Goal: Transaction & Acquisition: Purchase product/service

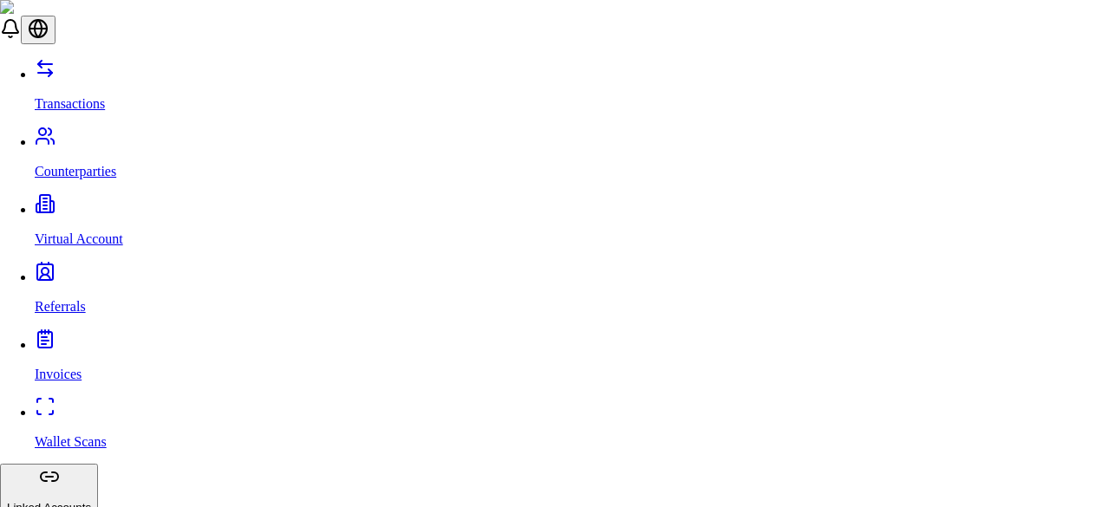
scroll to position [827, 0]
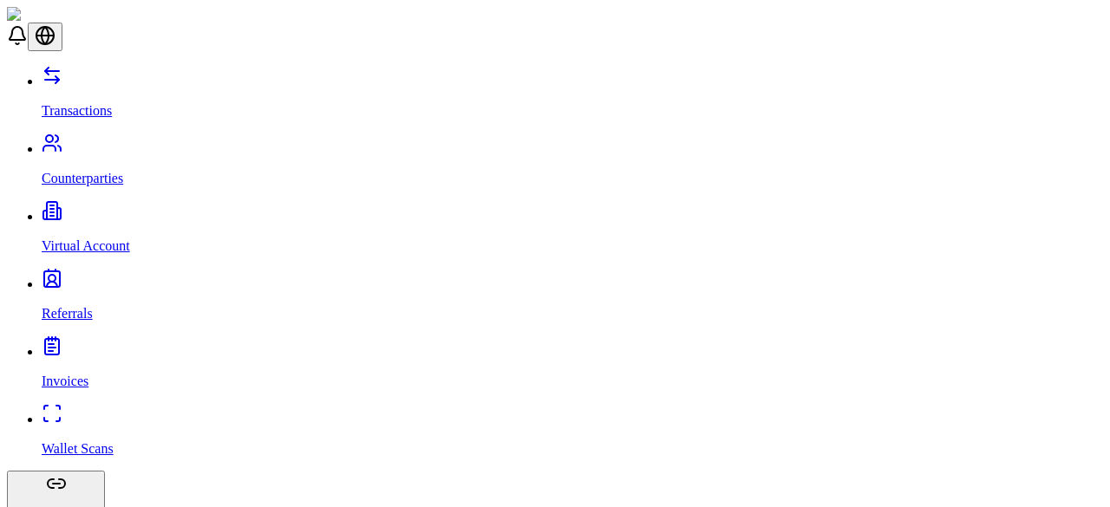
scroll to position [8, 0]
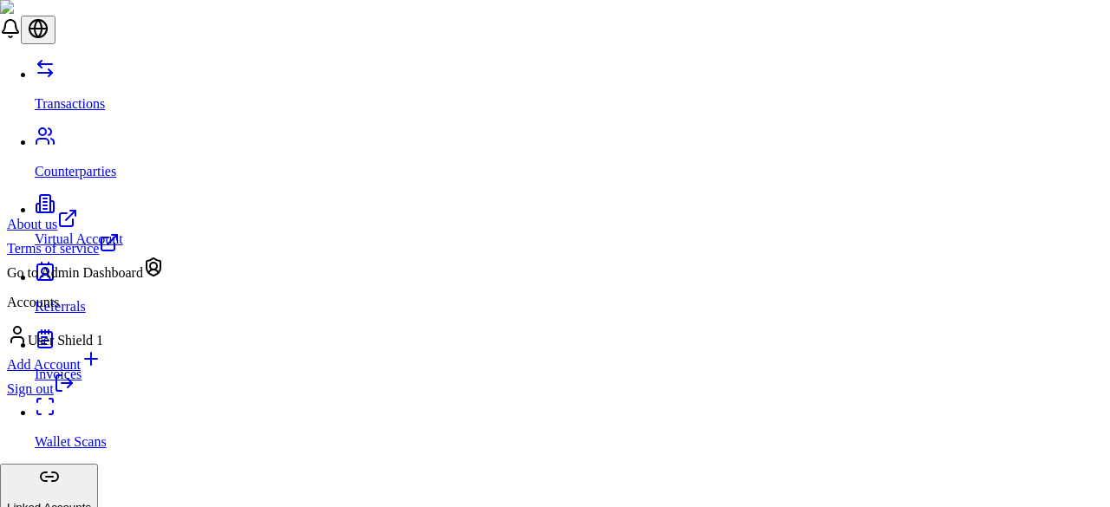
click at [111, 281] on div "Go to Admin Dashboard" at bounding box center [85, 269] width 157 height 24
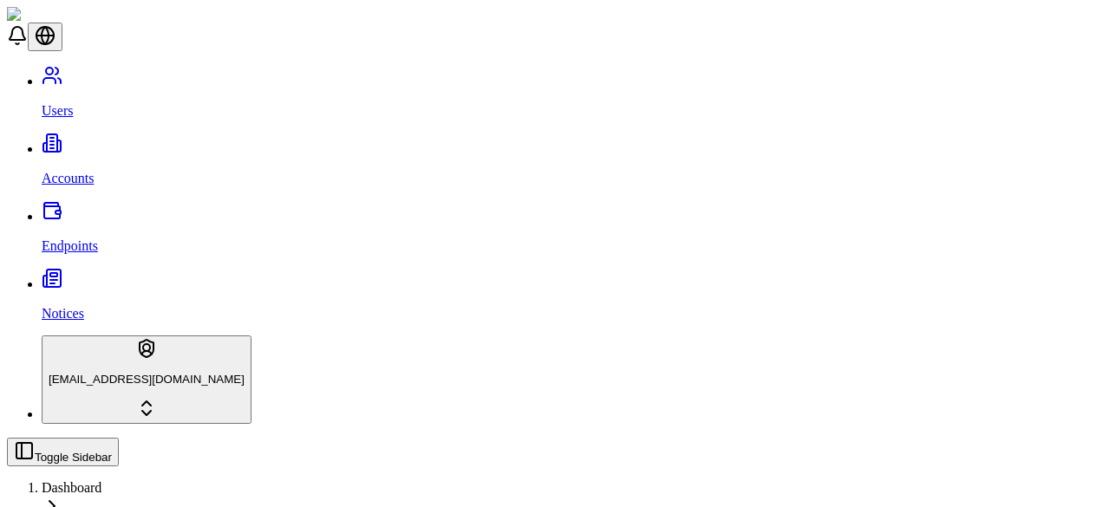
click at [57, 171] on p "Accounts" at bounding box center [572, 179] width 1061 height 16
type input "*******"
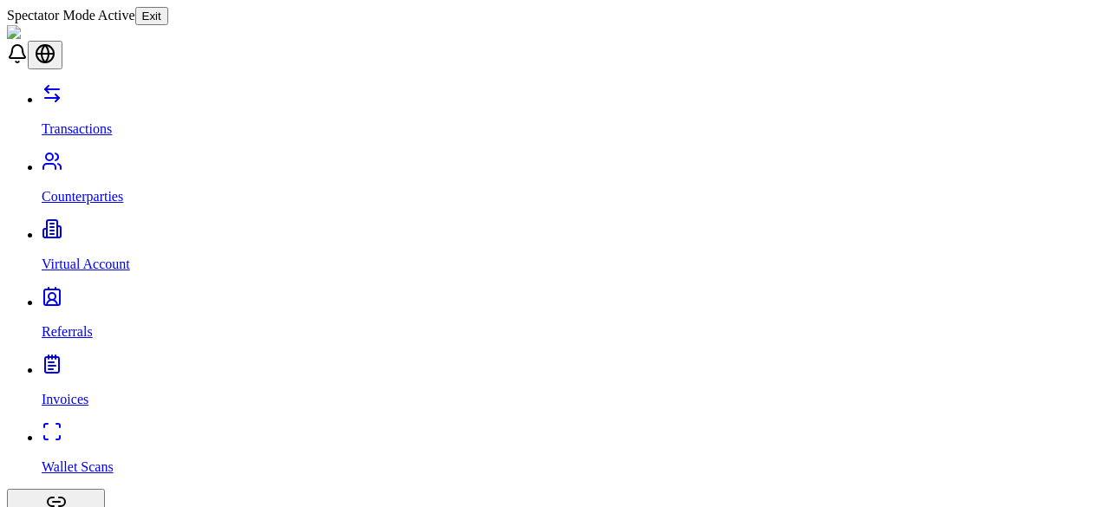
click at [95, 257] on p "Virtual Account" at bounding box center [572, 265] width 1061 height 16
click at [74, 121] on p "Transactions" at bounding box center [572, 129] width 1061 height 16
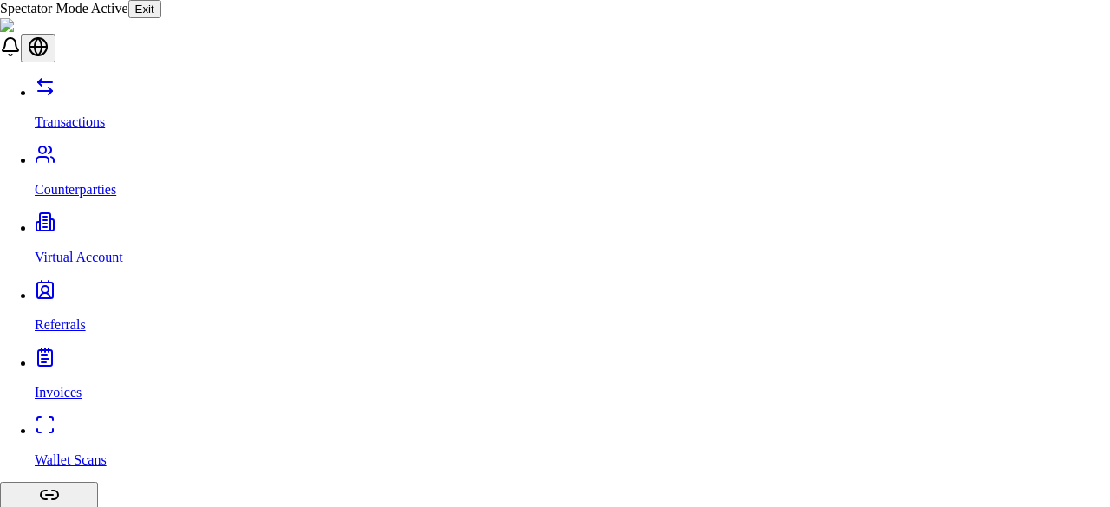
drag, startPoint x: 353, startPoint y: 196, endPoint x: 737, endPoint y: 199, distance: 384.0
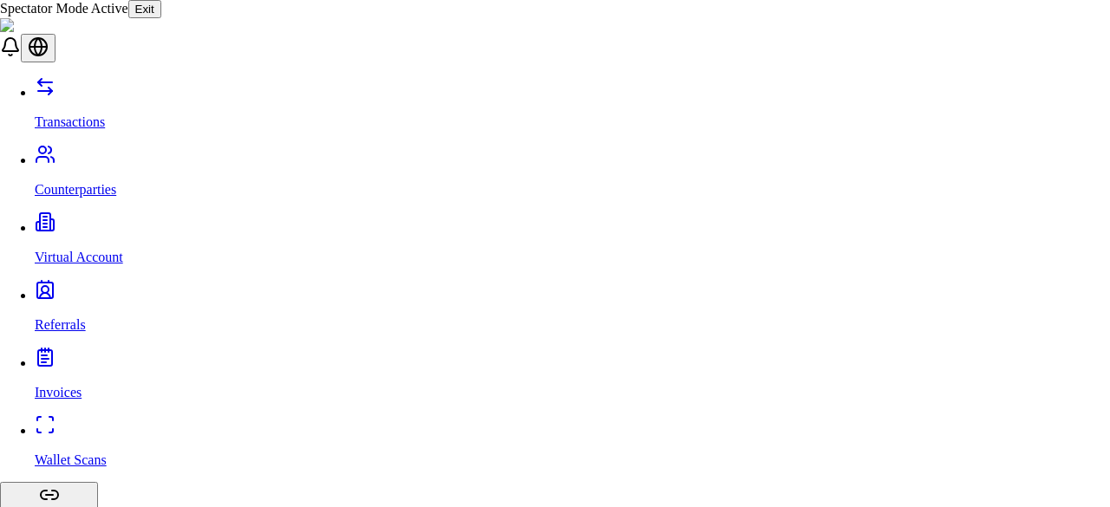
copy h2 "Account Details"
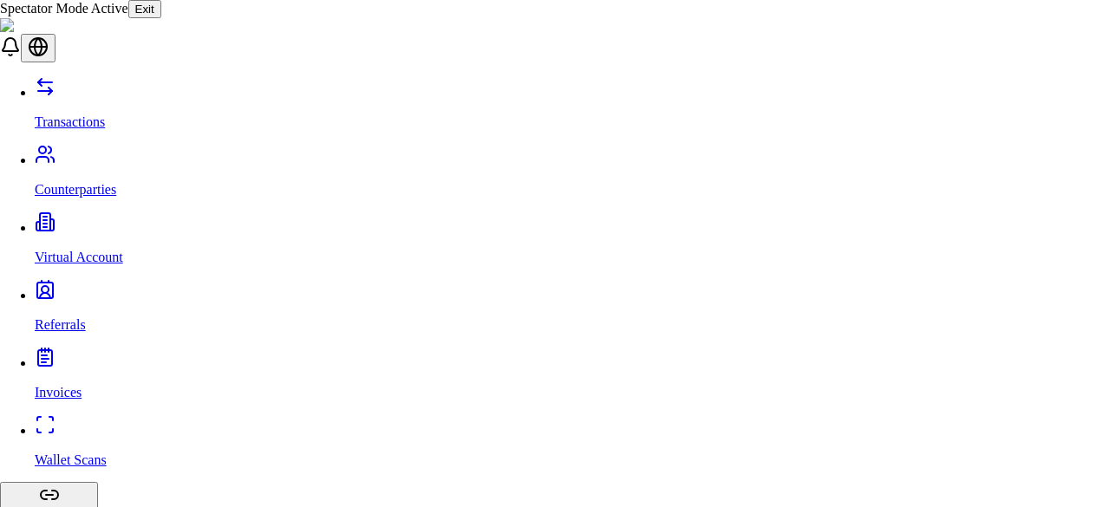
type input "***"
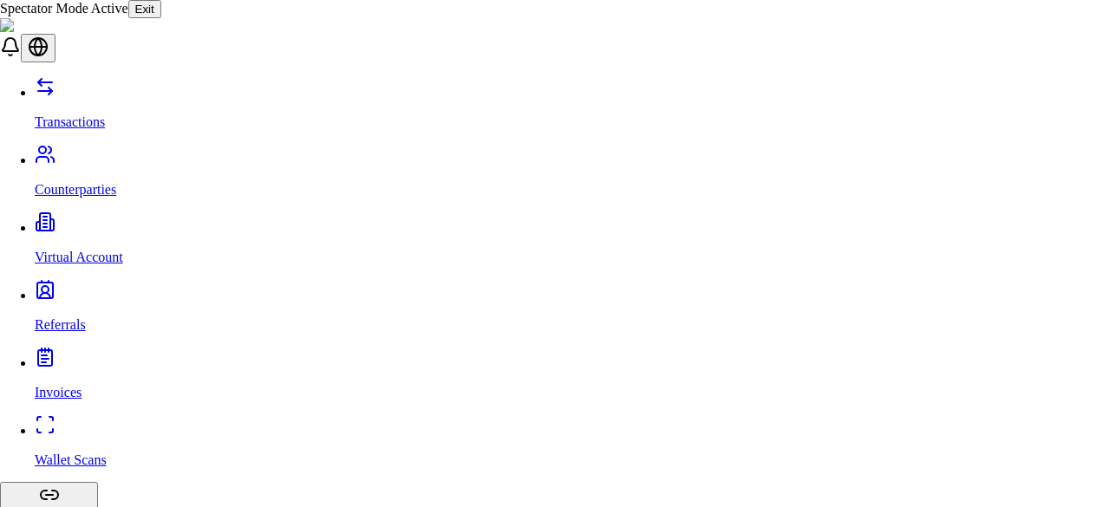
scroll to position [113, 0]
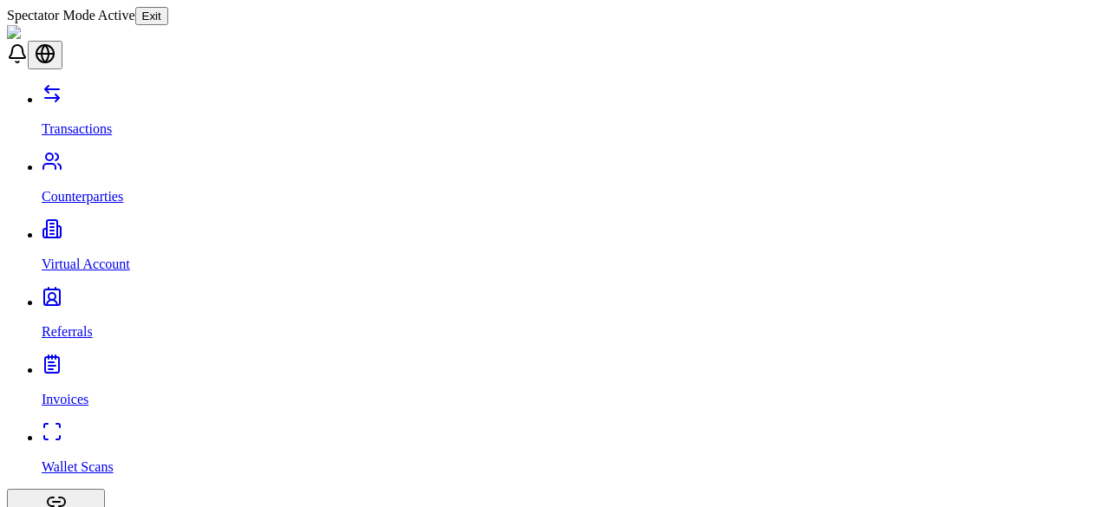
click at [629, 23] on div "Spectator Mode Active Exit" at bounding box center [555, 16] width 1096 height 18
click at [168, 19] on button "Exit" at bounding box center [151, 16] width 33 height 18
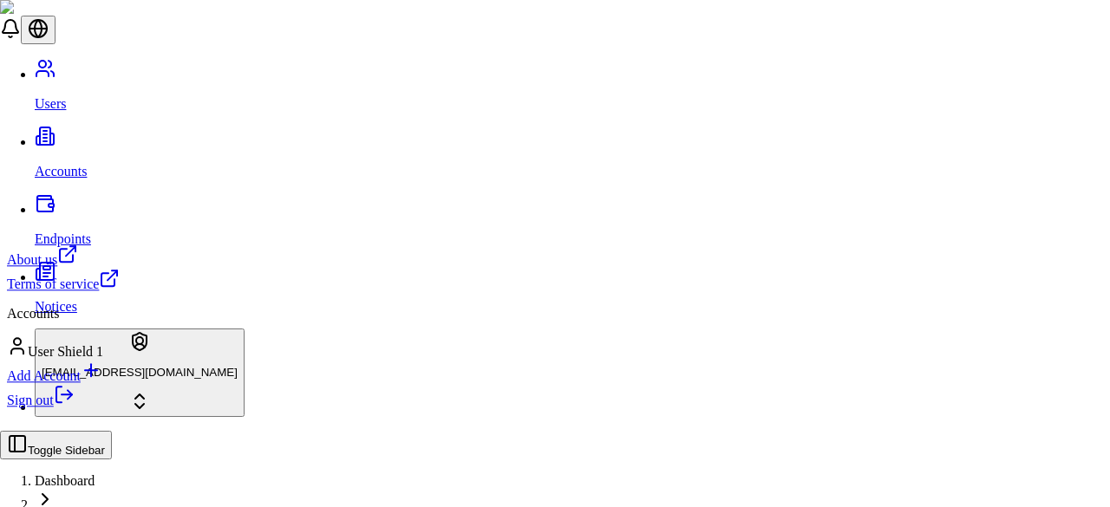
click at [120, 357] on div "User Shield 1" at bounding box center [63, 347] width 113 height 24
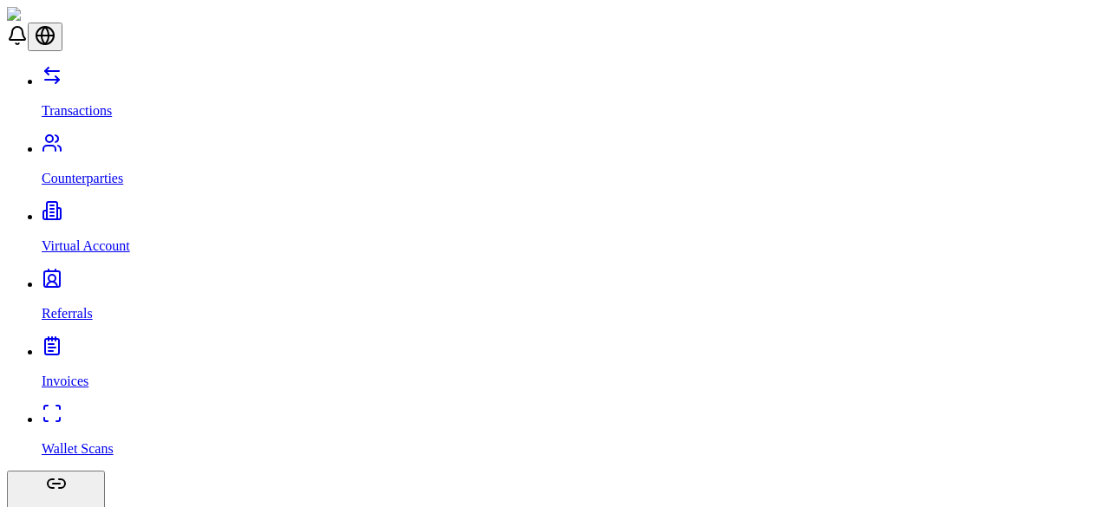
click at [103, 103] on p "Transactions" at bounding box center [572, 111] width 1061 height 16
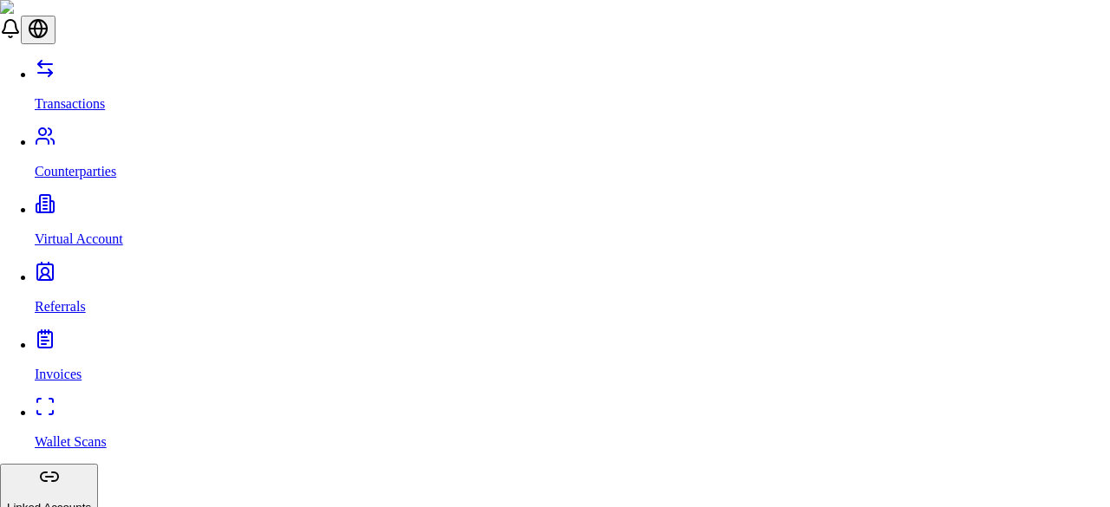
type input "***"
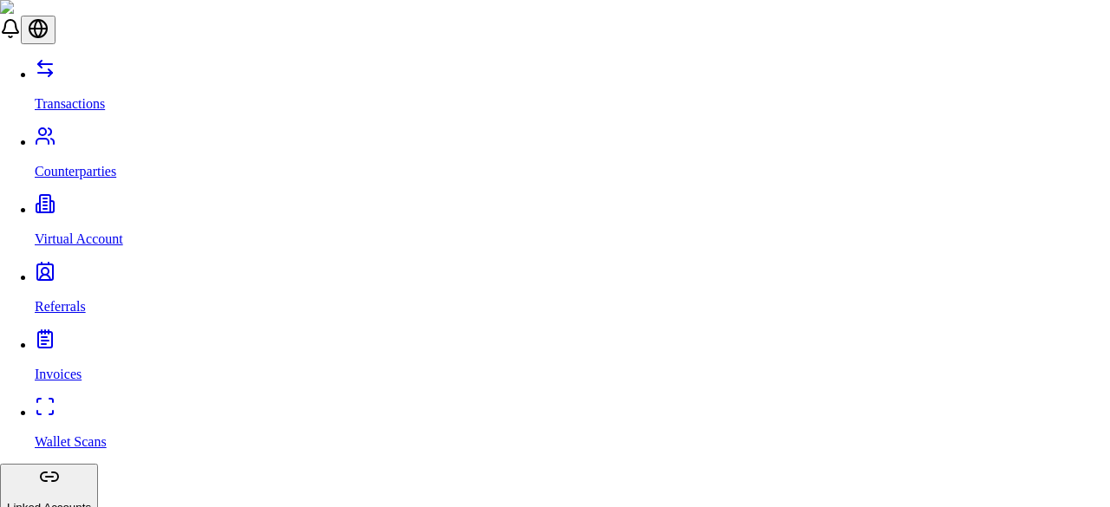
drag, startPoint x: 472, startPoint y: 355, endPoint x: 373, endPoint y: 341, distance: 99.8
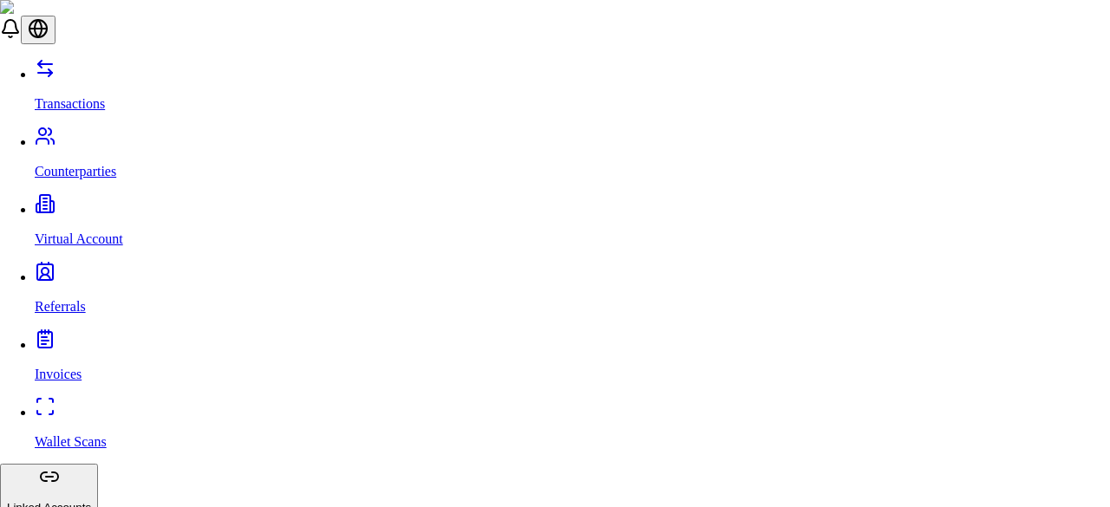
drag, startPoint x: 458, startPoint y: 366, endPoint x: 365, endPoint y: 344, distance: 95.3
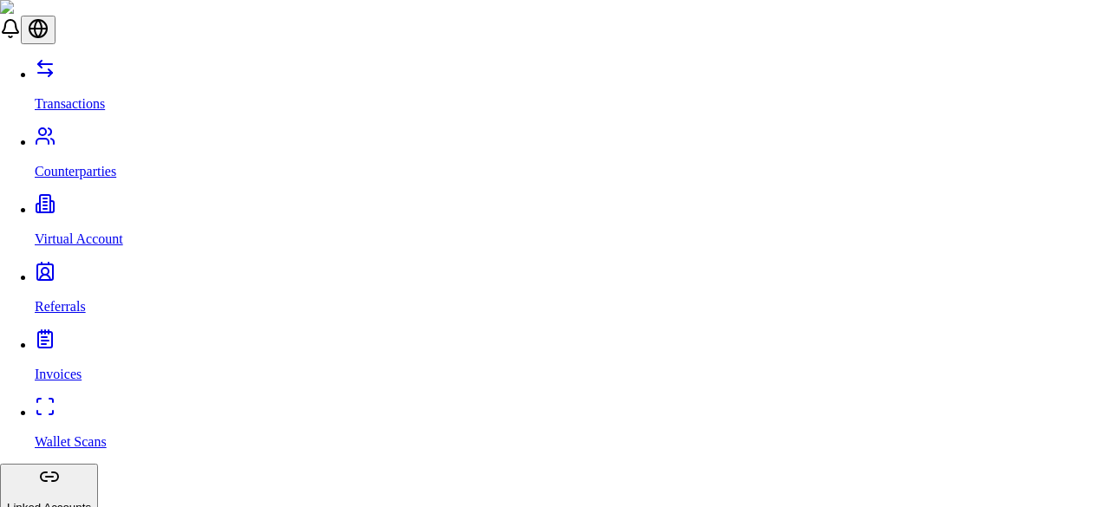
drag, startPoint x: 441, startPoint y: 345, endPoint x: 380, endPoint y: 341, distance: 61.7
drag, startPoint x: 374, startPoint y: 342, endPoint x: 459, endPoint y: 360, distance: 87.7
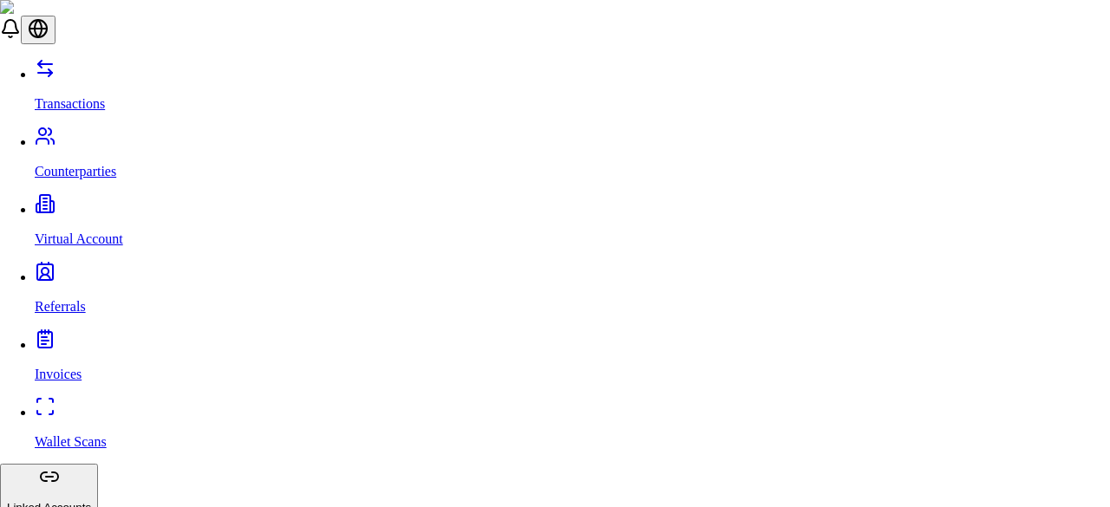
scroll to position [113, 0]
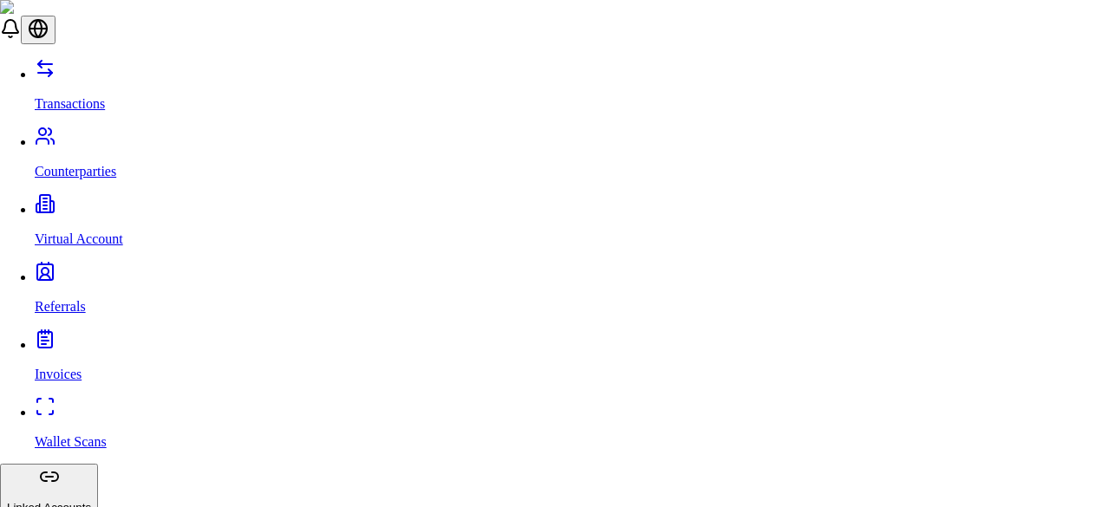
scroll to position [385, 0]
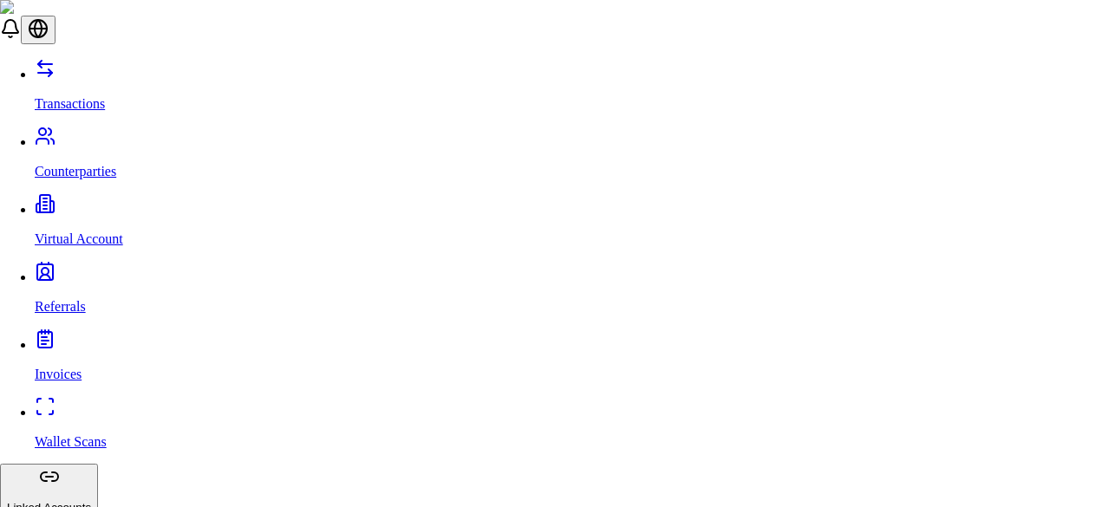
type input "***"
select select "********"
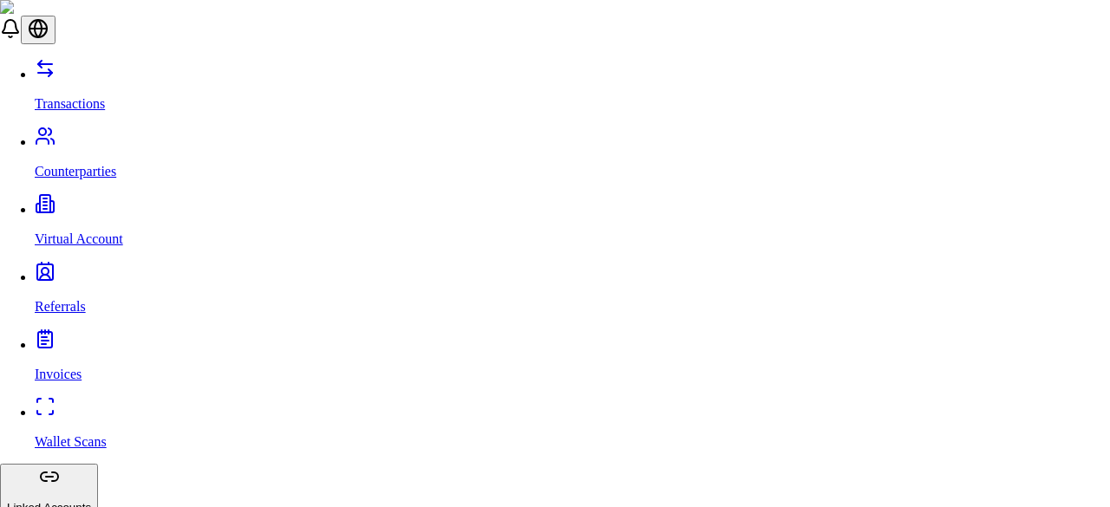
drag, startPoint x: 746, startPoint y: 289, endPoint x: 365, endPoint y: 193, distance: 392.3
drag, startPoint x: 361, startPoint y: 180, endPoint x: 744, endPoint y: 262, distance: 390.9
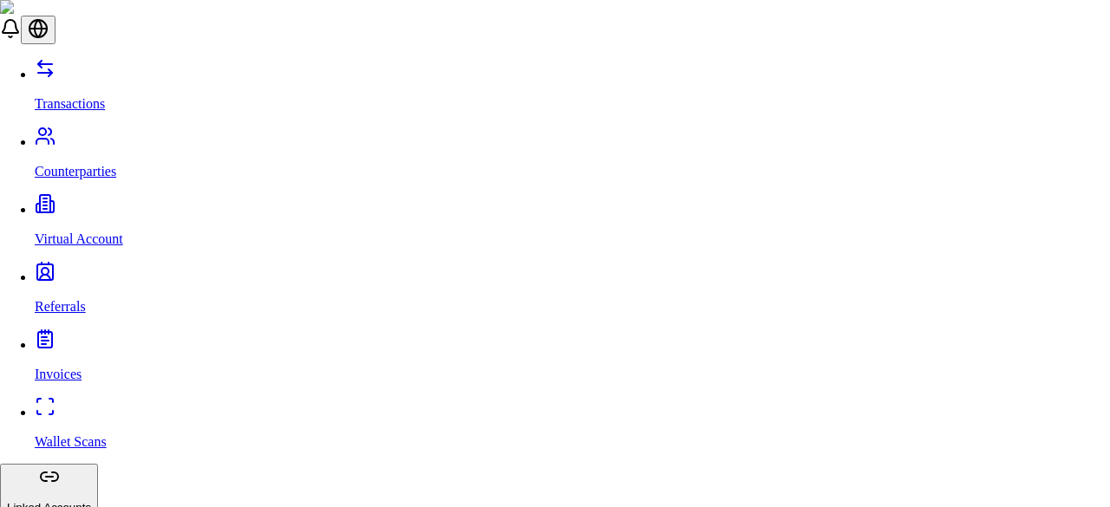
drag, startPoint x: 746, startPoint y: 273, endPoint x: 355, endPoint y: 193, distance: 399.0
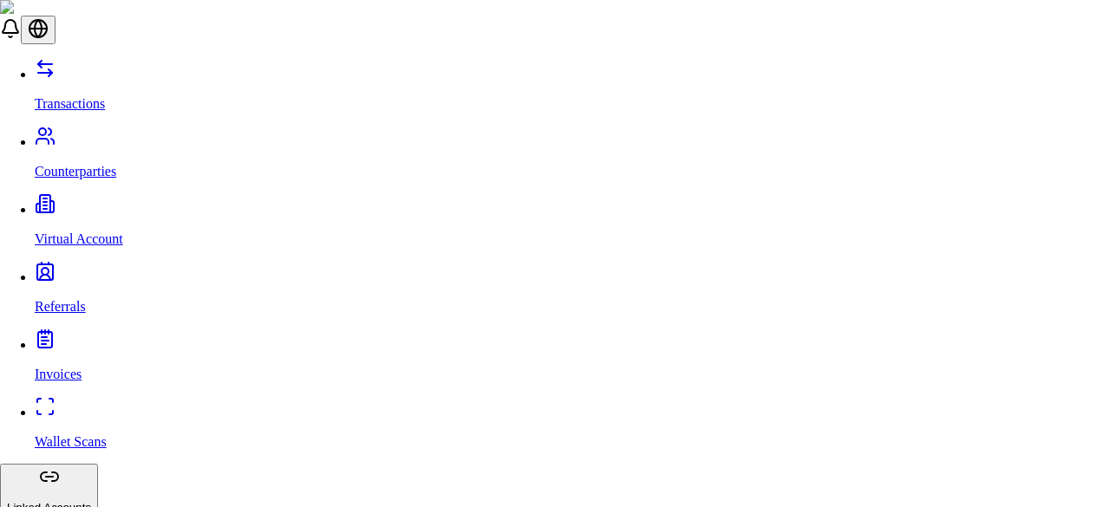
drag, startPoint x: 409, startPoint y: 342, endPoint x: 359, endPoint y: 346, distance: 50.4
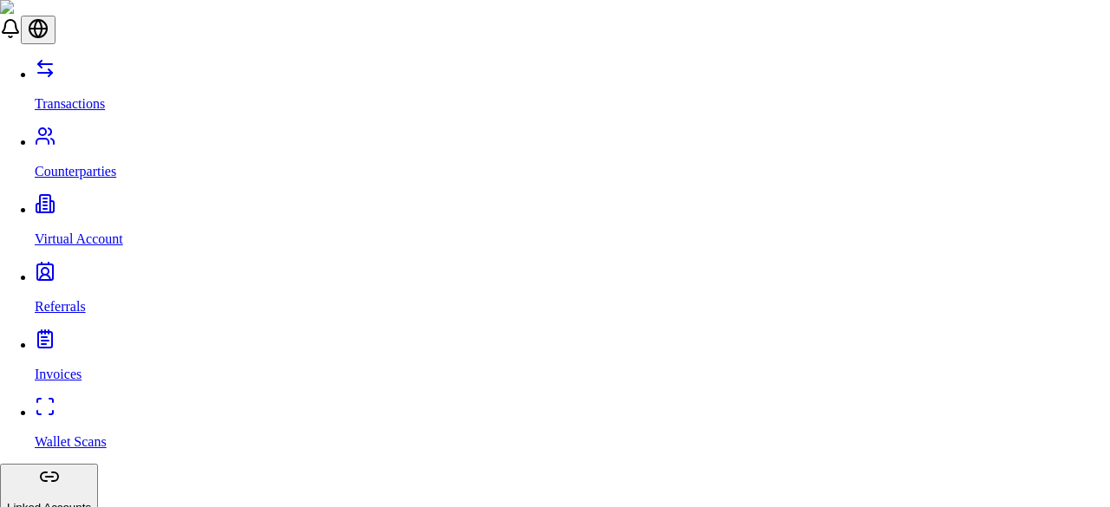
drag, startPoint x: 408, startPoint y: 330, endPoint x: 359, endPoint y: 330, distance: 49.4
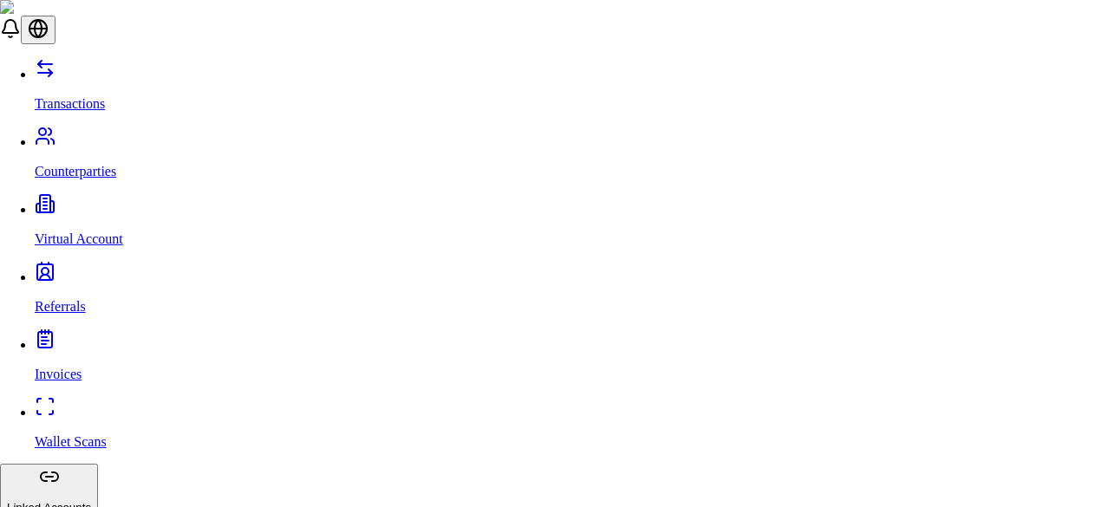
drag, startPoint x: 459, startPoint y: 187, endPoint x: 658, endPoint y: 207, distance: 199.5
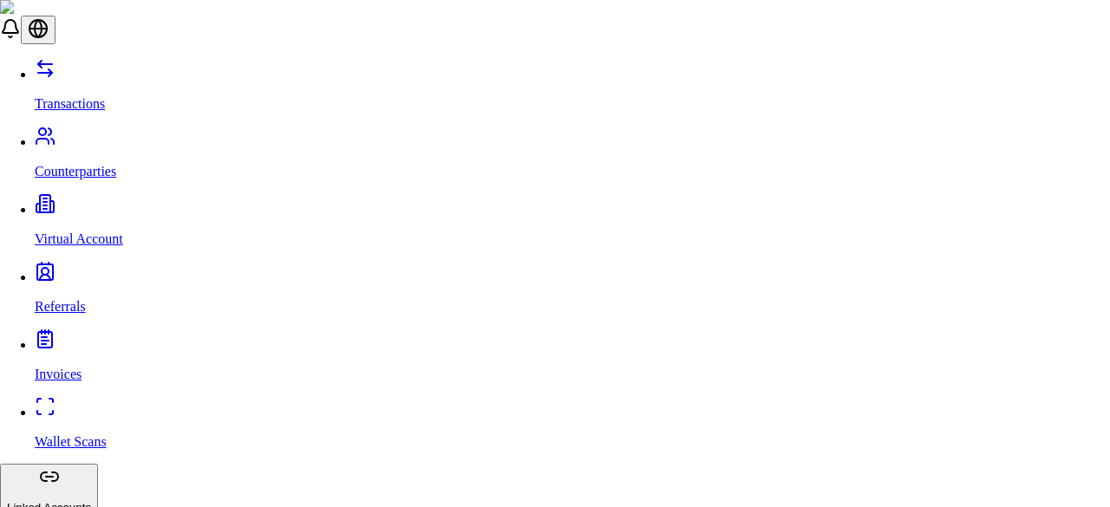
scroll to position [321, 0]
drag, startPoint x: 753, startPoint y: 62, endPoint x: 626, endPoint y: 406, distance: 367.0
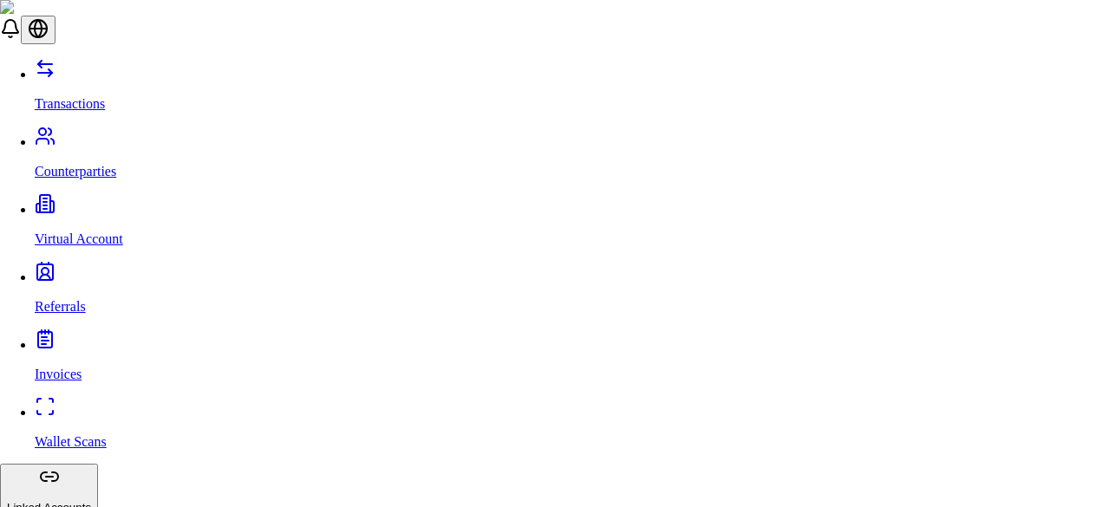
type input "***"
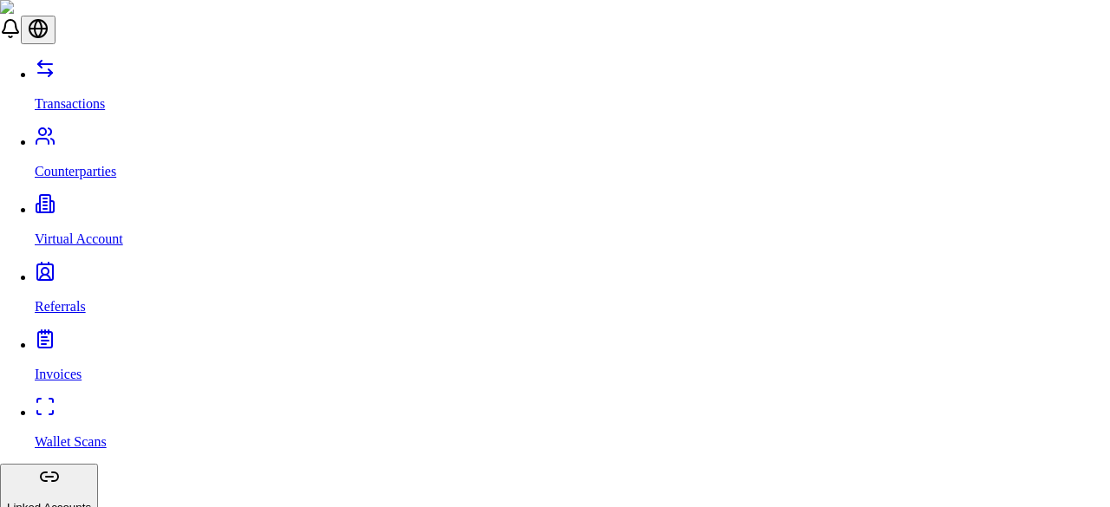
type input "*"
type input "****"
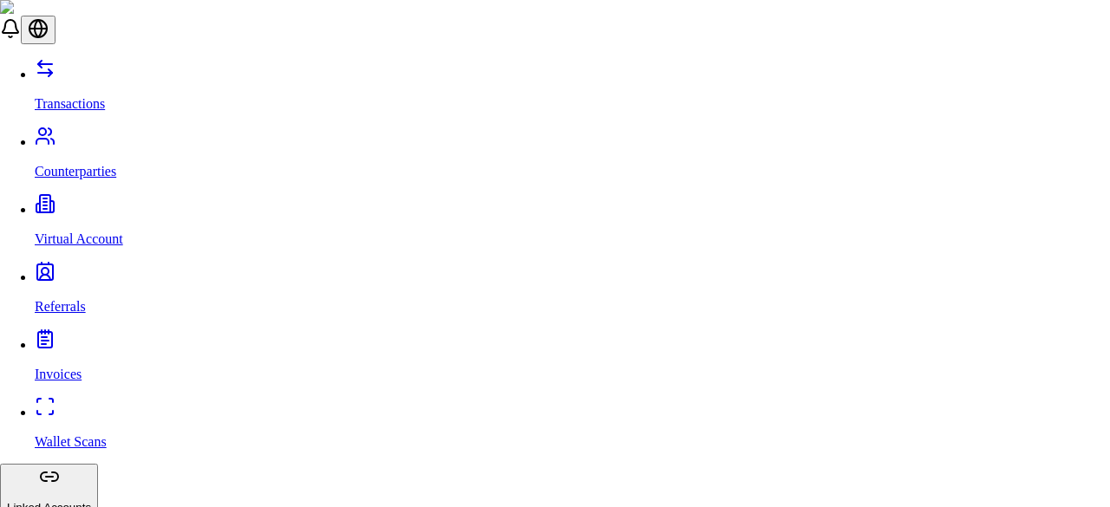
drag, startPoint x: 373, startPoint y: 235, endPoint x: 487, endPoint y: 238, distance: 114.5
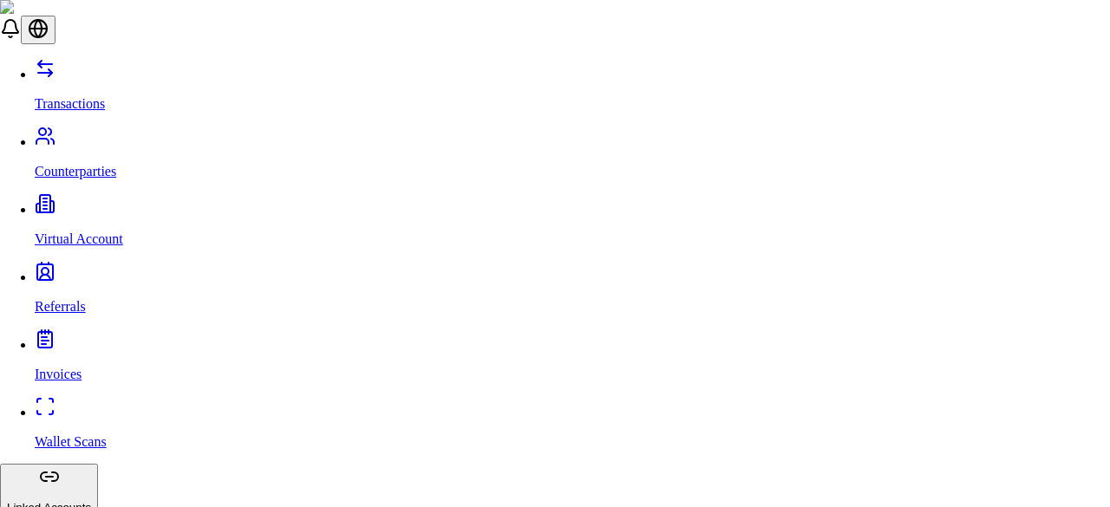
click at [409, 337] on div "We charge you a 1% fee" at bounding box center [415, 337] width 134 height 16
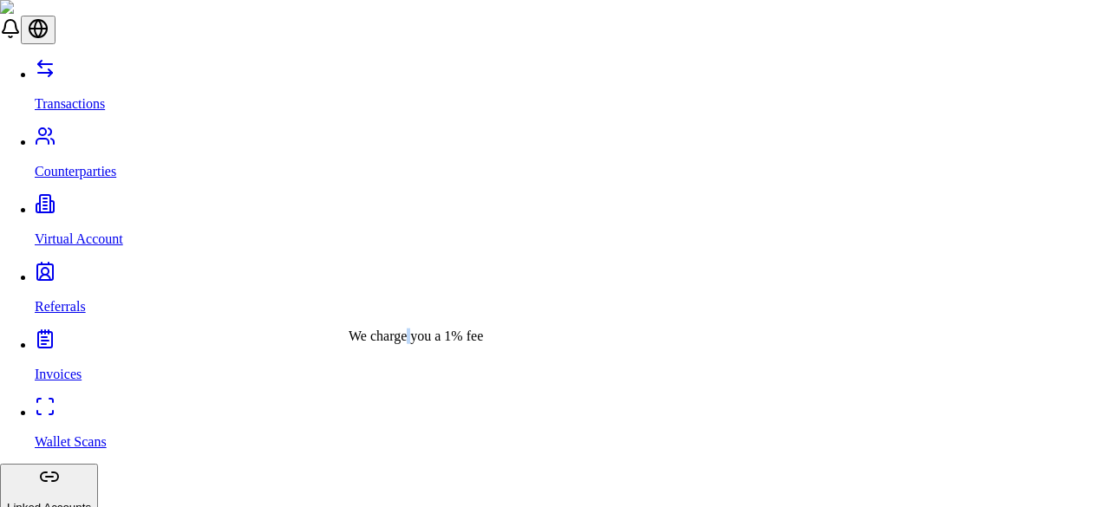
click at [409, 337] on div "We charge you a 1% fee" at bounding box center [415, 337] width 134 height 16
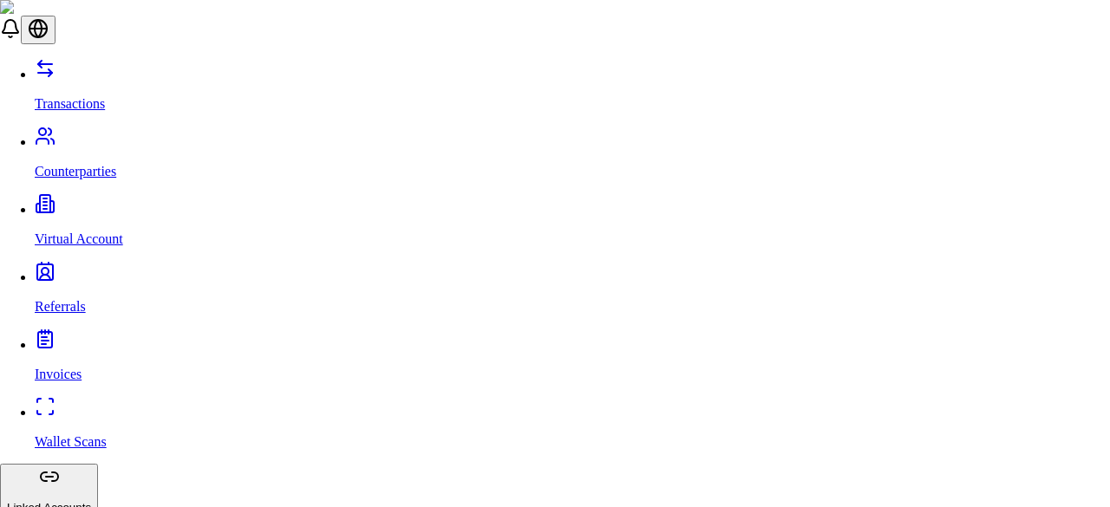
drag, startPoint x: 453, startPoint y: 332, endPoint x: 499, endPoint y: 335, distance: 46.9
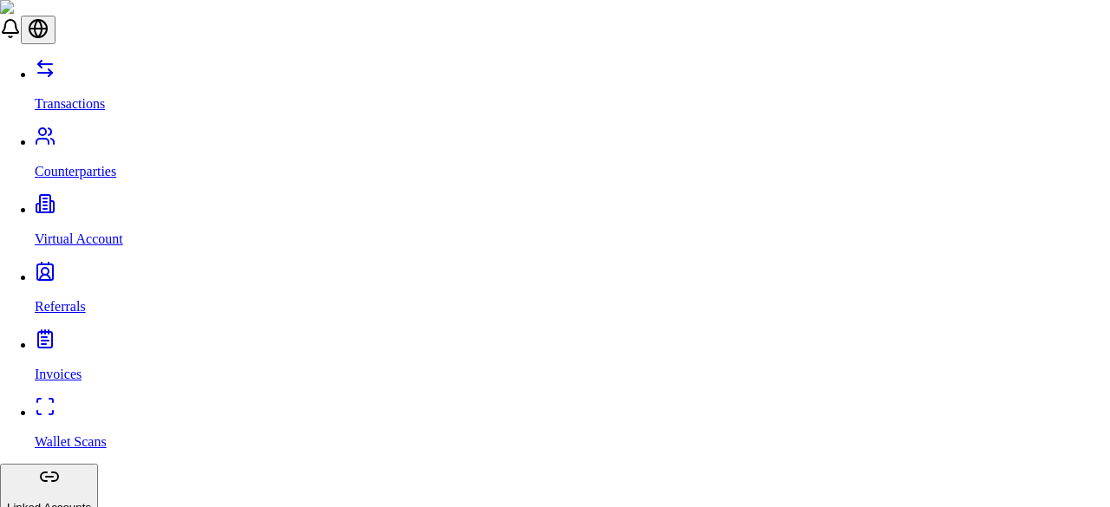
drag, startPoint x: 357, startPoint y: 90, endPoint x: 667, endPoint y: 103, distance: 310.6
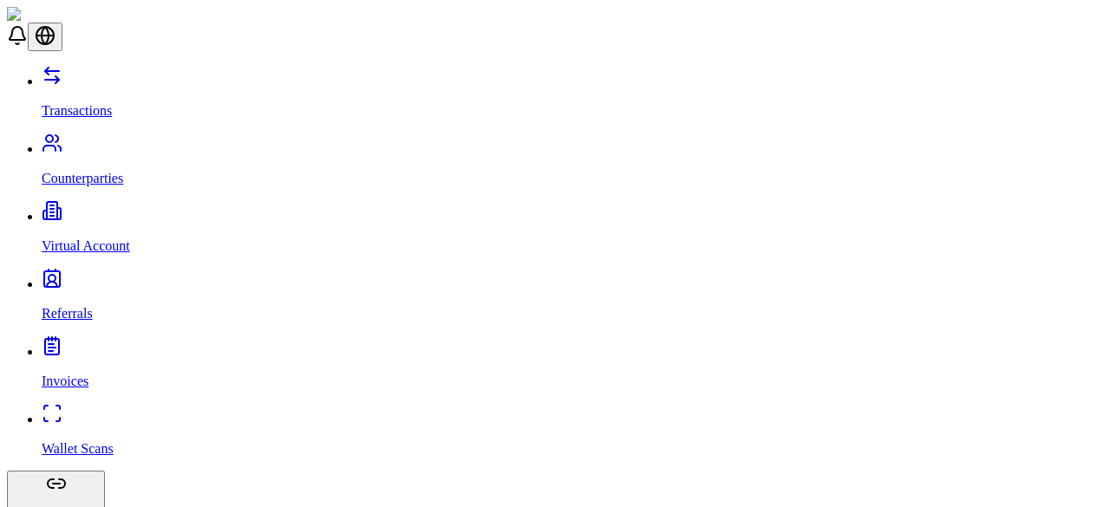
drag, startPoint x: 364, startPoint y: 230, endPoint x: 220, endPoint y: 238, distance: 144.2
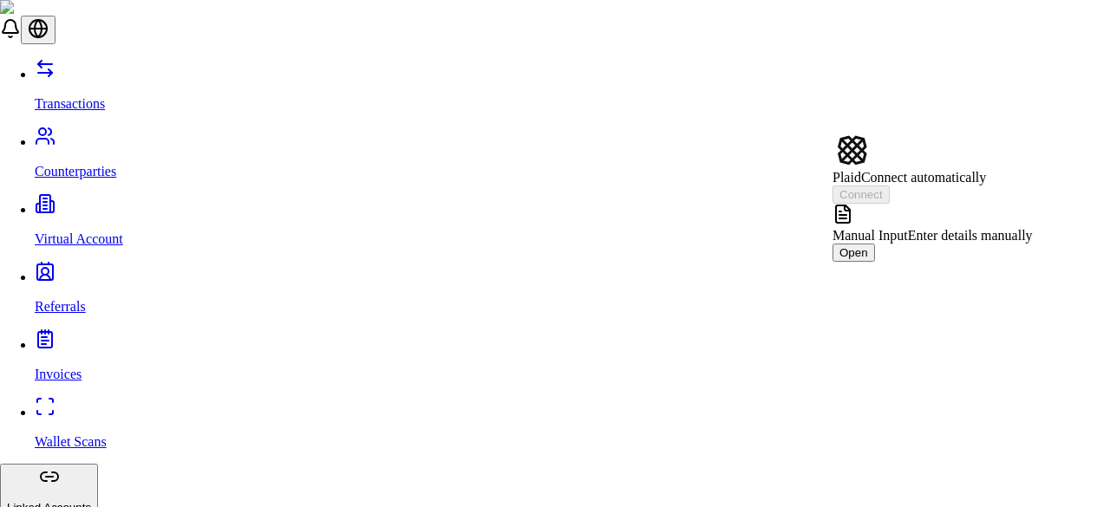
click at [1029, 204] on div "Manual Input Enter details manually Open" at bounding box center [932, 233] width 200 height 58
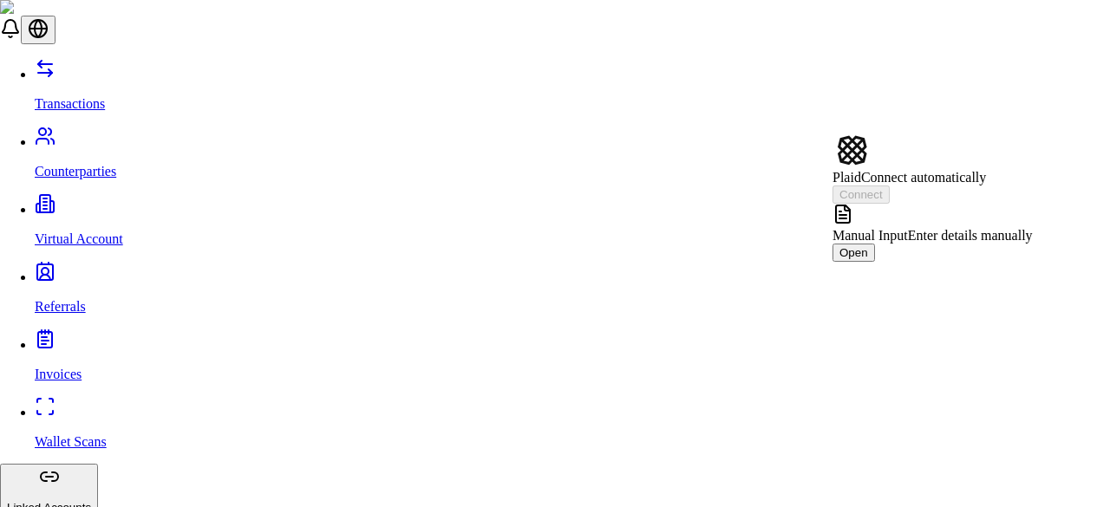
click at [908, 228] on span "Manual Input" at bounding box center [869, 235] width 75 height 15
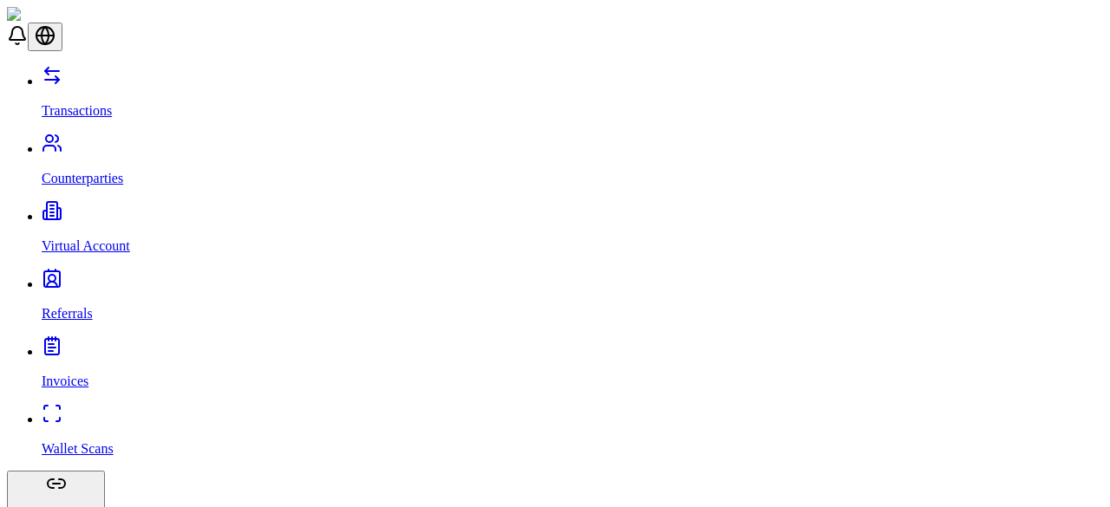
click at [87, 74] on link "Transactions" at bounding box center [572, 96] width 1061 height 45
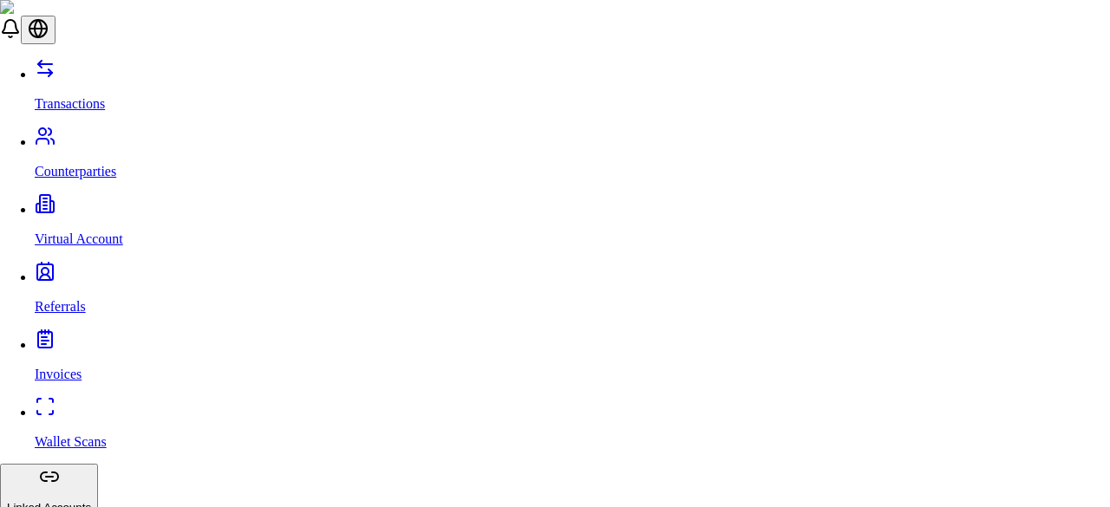
type input "***"
